Goal: Task Accomplishment & Management: Use online tool/utility

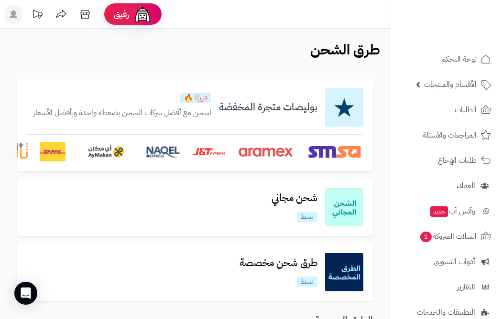
click at [447, 58] on span "لوحة التحكم" at bounding box center [458, 59] width 35 height 13
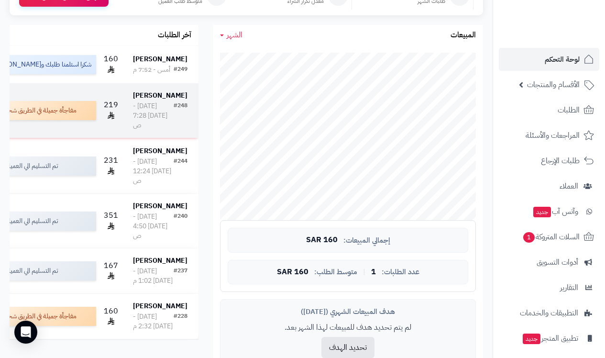
scroll to position [78, 0]
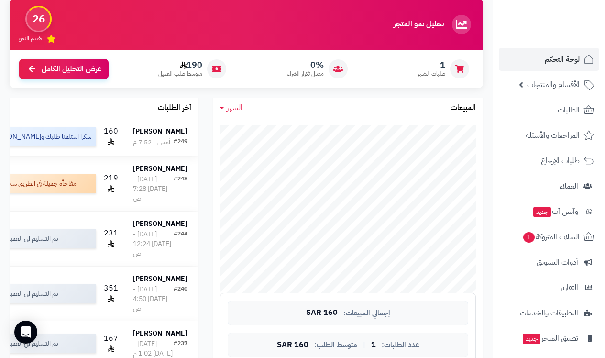
click at [184, 136] on strong "[PERSON_NAME]" at bounding box center [160, 131] width 55 height 10
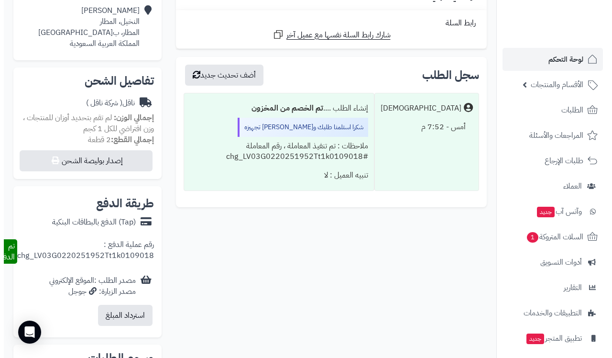
scroll to position [99, 0]
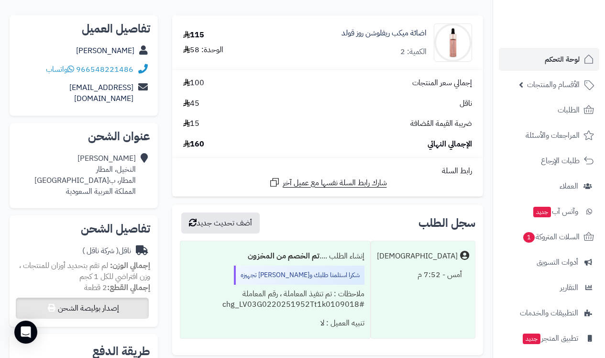
click at [142, 297] on button "إصدار بوليصة الشحن" at bounding box center [82, 307] width 133 height 21
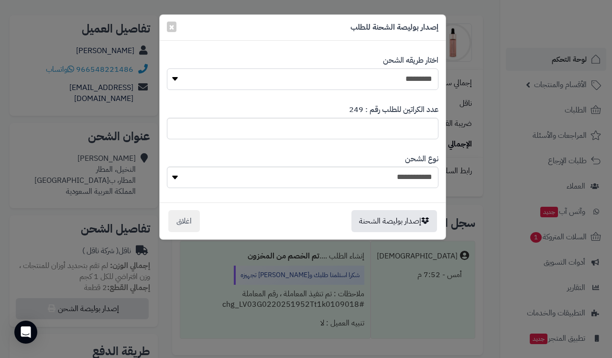
select select "****"
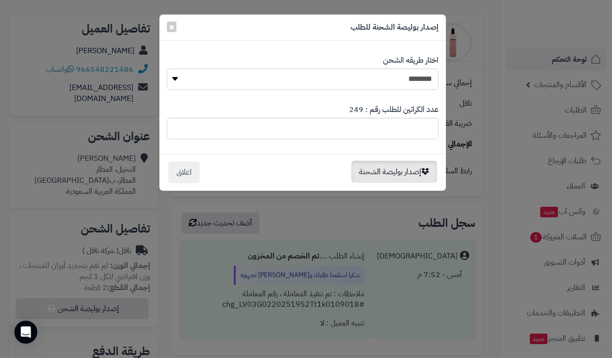
click at [413, 174] on button "إصدار بوليصة الشحنة" at bounding box center [395, 172] width 86 height 22
